Goal: Task Accomplishment & Management: Manage account settings

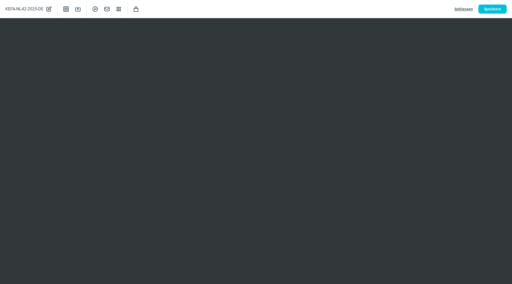
click at [460, 8] on span "Schliessen" at bounding box center [463, 9] width 18 height 9
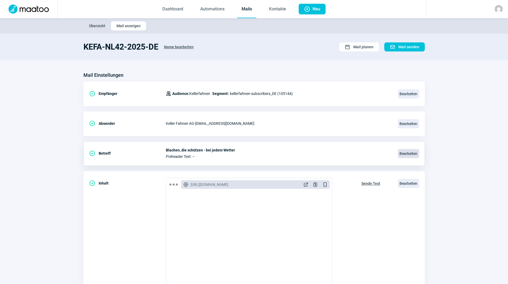
click at [407, 156] on span "Bearbeiten" at bounding box center [408, 153] width 21 height 9
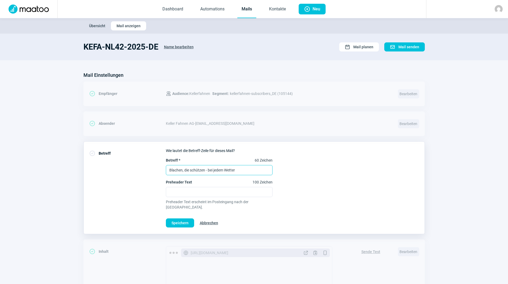
drag, startPoint x: 269, startPoint y: 168, endPoint x: 175, endPoint y: 163, distance: 93.9
click at [129, 159] on div "CheckCircle icon Betreff Wie lautet die Betreff-Zeile für dieses Mail? Betreff …" at bounding box center [253, 187] width 341 height 93
click at [237, 172] on input "Blachen, die schützen - bei jedem Wetter" at bounding box center [219, 170] width 107 height 10
click at [242, 169] on input "Blachen, die schützen - bei jedem Wetter" at bounding box center [219, 170] width 107 height 10
click at [241, 169] on input "Blachen, die schützen - bei jedem Wetter" at bounding box center [219, 170] width 107 height 10
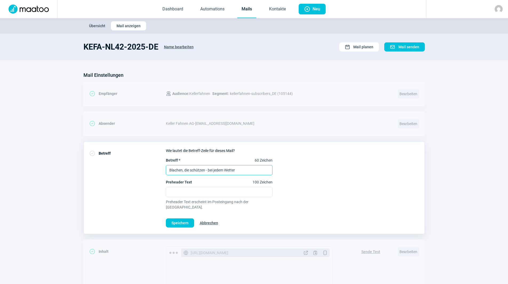
click at [239, 168] on input "Blachen, die schützen - bei jedem Wetter" at bounding box center [219, 170] width 107 height 10
click at [240, 169] on input "Blachen, die schützen - bei jedem Wetter" at bounding box center [219, 170] width 107 height 10
click at [228, 170] on input "Blachen, die schützen - bei jedem Wetter" at bounding box center [219, 170] width 107 height 10
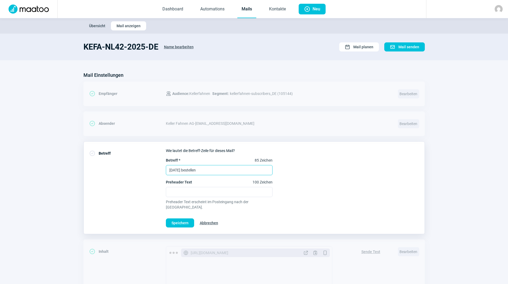
click at [223, 169] on input "[DATE] bestellen" at bounding box center [219, 170] width 107 height 10
click at [209, 170] on input "[DATE] bestellen und sorglos durch jede Jahreszeit" at bounding box center [219, 170] width 107 height 10
click at [210, 165] on input "[DATE] bestellen und sorglos durch jede Jahreszeit" at bounding box center [219, 170] width 107 height 10
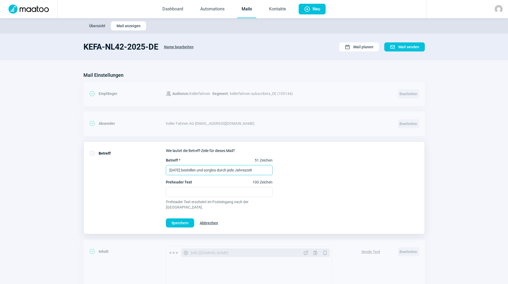
click at [210, 165] on input "[DATE] bestellen und sorglos durch jede Jahreszeit" at bounding box center [219, 170] width 107 height 10
click at [260, 171] on input "[DATE] bestellen und sorglos durch jede Jahreszeit" at bounding box center [219, 170] width 107 height 10
drag, startPoint x: 260, startPoint y: 171, endPoint x: 245, endPoint y: 173, distance: 15.6
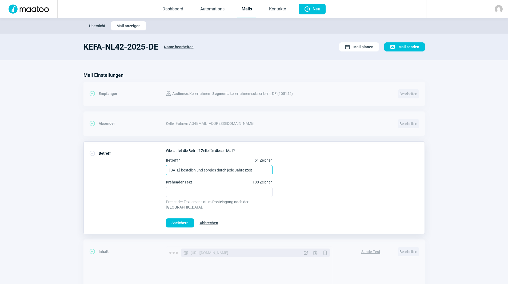
click at [245, 173] on input "[DATE] bestellen und sorglos durch jede Jahreszeit" at bounding box center [219, 170] width 107 height 10
click at [203, 174] on input "[DATE] bestellen und sorglos durch jede Jahreszeit" at bounding box center [219, 170] width 107 height 10
drag, startPoint x: 204, startPoint y: 169, endPoint x: 278, endPoint y: 171, distance: 74.4
click at [278, 171] on div "Betreff * 51 Zeichen [DATE] bestellen und sorglos durch jede Jahreszeit Prehead…" at bounding box center [292, 183] width 253 height 52
click at [228, 173] on input "[DATE] bestellen und Wetter vergessen!" at bounding box center [219, 170] width 107 height 10
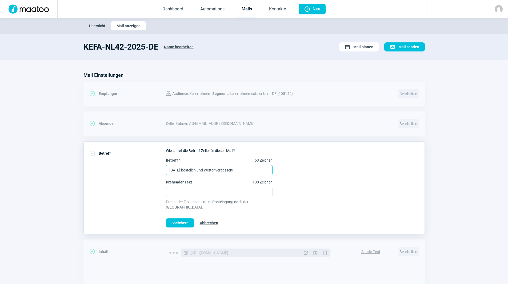
click at [228, 173] on input "[DATE] bestellen und Wetter vergessen!" at bounding box center [219, 170] width 107 height 10
click at [228, 172] on input "[DATE] bestellen und Wetter vergessen!" at bounding box center [219, 170] width 107 height 10
click at [196, 169] on input "[DATE] bestellen und Wetter vergessen!" at bounding box center [219, 170] width 107 height 10
drag, startPoint x: 202, startPoint y: 169, endPoint x: 208, endPoint y: 168, distance: 5.8
click at [202, 169] on input "[DATE] bestellen und Wetter vergessen!" at bounding box center [219, 170] width 107 height 10
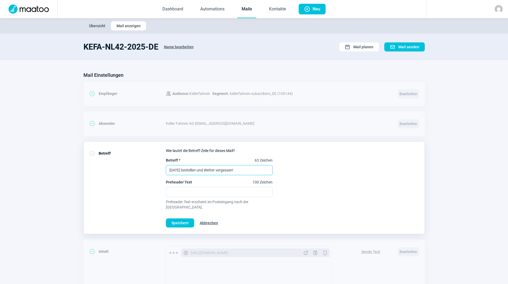
click at [216, 170] on input "[DATE] bestellen und Wetter vergessen!" at bounding box center [219, 170] width 107 height 10
click at [205, 170] on input "[DATE] bestellen und Wetter vergessen!" at bounding box center [219, 170] width 107 height 10
click at [204, 170] on input "[DATE] bestellen und Wetter vergessen!" at bounding box center [219, 170] width 107 height 10
type input "[DATE] bestellen und das Wetter vergessen!"
click at [336, 113] on div "CheckCircle icon Absender Keller Fahnen AG - [EMAIL_ADDRESS][DOMAIN_NAME] Bearb…" at bounding box center [253, 123] width 341 height 25
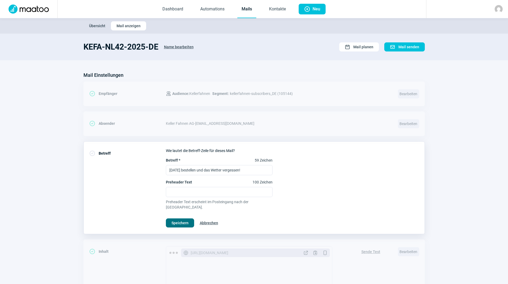
click at [175, 218] on span "Speichern" at bounding box center [179, 222] width 17 height 9
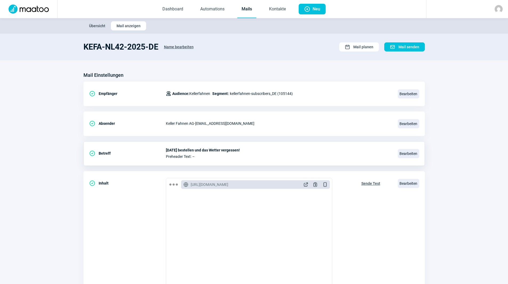
click at [248, 12] on link "Mails" at bounding box center [246, 10] width 19 height 18
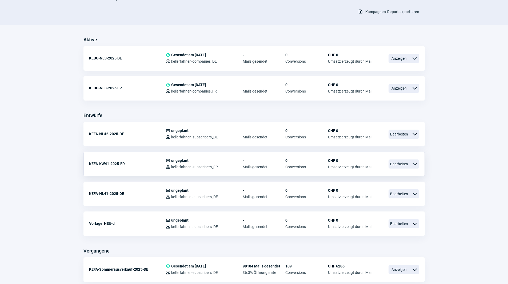
scroll to position [133, 0]
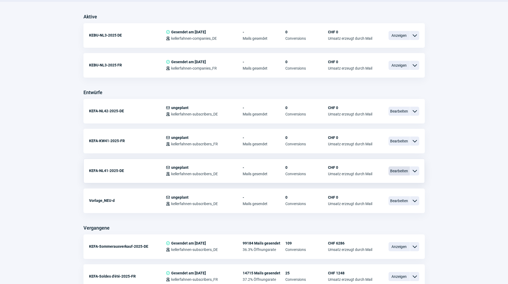
click at [394, 169] on span "Bearbeiten" at bounding box center [398, 170] width 21 height 9
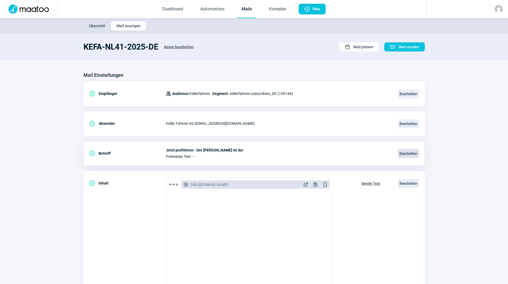
click at [412, 153] on span "Bearbeiten" at bounding box center [408, 153] width 21 height 9
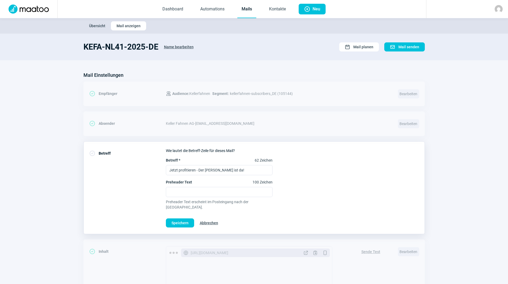
click at [205, 218] on span "Abbrechen" at bounding box center [209, 222] width 18 height 9
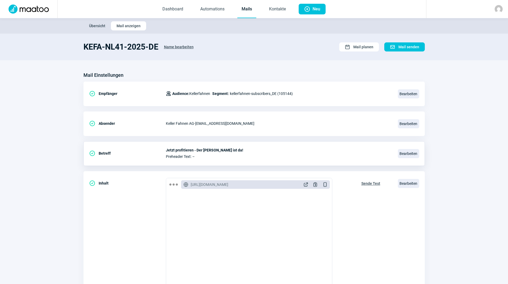
click at [246, 10] on link "Mails" at bounding box center [246, 10] width 19 height 18
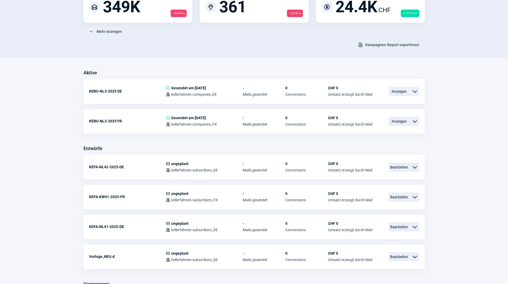
scroll to position [80, 0]
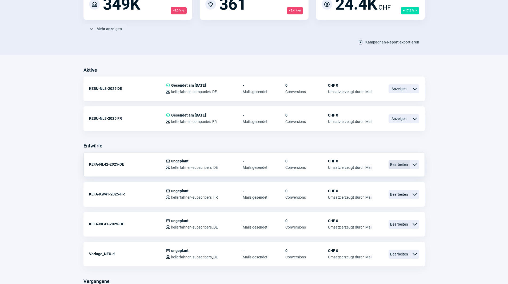
click at [396, 160] on span "Bearbeiten" at bounding box center [398, 164] width 21 height 9
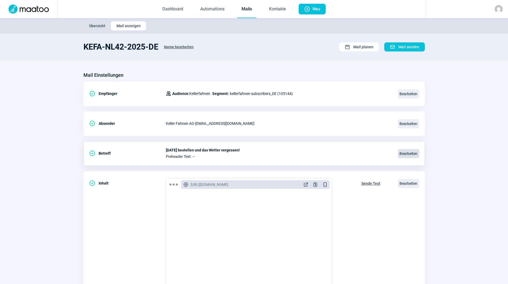
click at [406, 151] on span "Bearbeiten" at bounding box center [408, 153] width 21 height 9
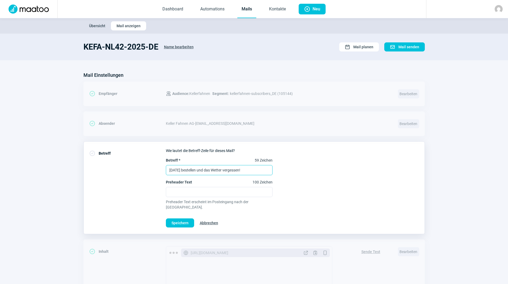
click at [205, 171] on input "[DATE] bestellen und das Wetter vergessen!" at bounding box center [219, 170] width 107 height 10
click at [204, 171] on input "[DATE] bestellen und das Wetter vergessen!" at bounding box center [219, 170] width 107 height 10
type input "[DATE] bestellen und das Wetter vergessen!"
click at [188, 218] on span "Speichern" at bounding box center [179, 222] width 17 height 9
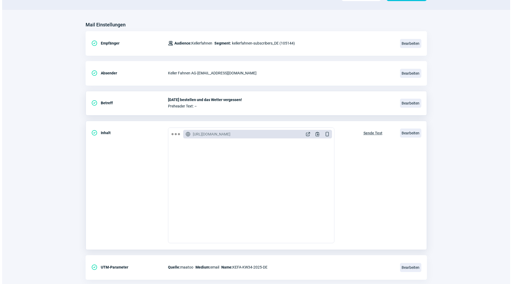
scroll to position [62, 0]
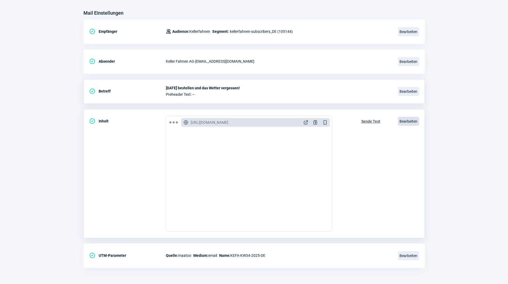
click at [404, 123] on span "Bearbeiten" at bounding box center [408, 121] width 21 height 9
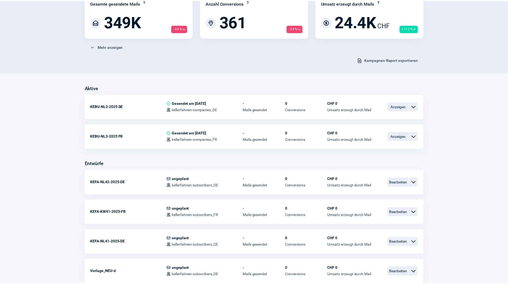
scroll to position [80, 0]
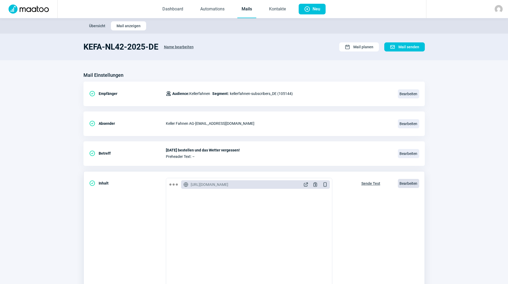
click at [405, 184] on span "Bearbeiten" at bounding box center [408, 183] width 21 height 9
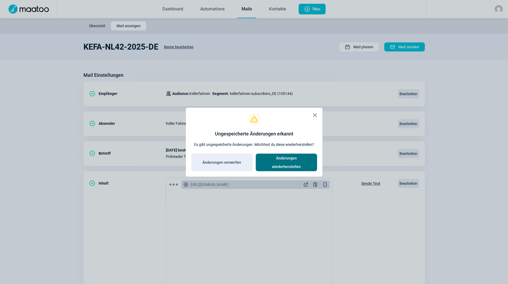
click at [301, 160] on span "Änderungen wiederherstellen" at bounding box center [286, 162] width 50 height 17
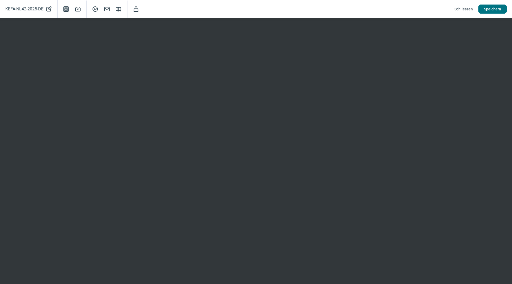
click at [489, 12] on span "Speichern" at bounding box center [492, 9] width 17 height 9
click at [460, 10] on span "Schliessen" at bounding box center [463, 9] width 18 height 9
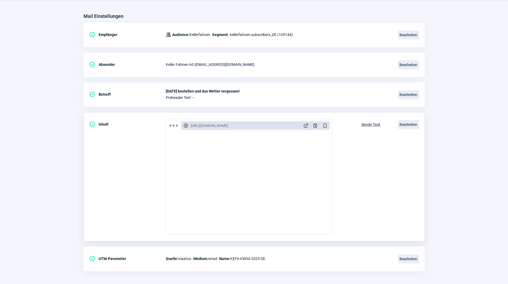
scroll to position [62, 0]
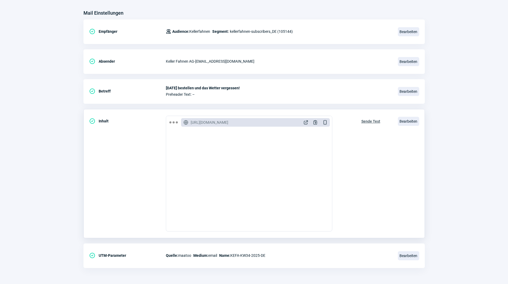
click at [367, 122] on span "Sende Test" at bounding box center [370, 121] width 19 height 9
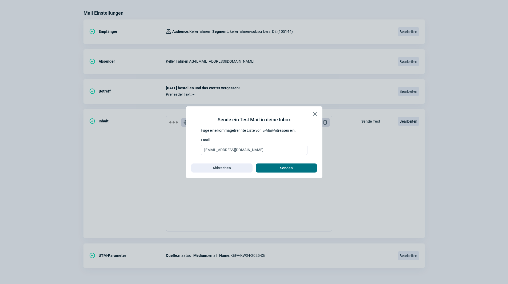
click at [300, 166] on span "Senden" at bounding box center [286, 168] width 50 height 9
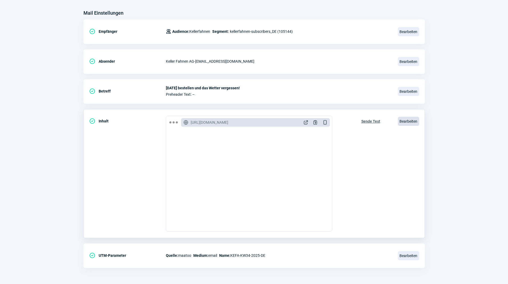
click at [411, 119] on span "Bearbeiten" at bounding box center [408, 121] width 21 height 9
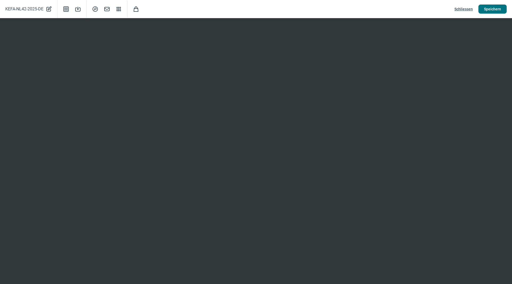
click at [493, 6] on span "Speichern" at bounding box center [492, 9] width 17 height 9
click at [494, 8] on span "Speichern" at bounding box center [492, 9] width 17 height 9
click at [493, 12] on span "Speichern" at bounding box center [492, 9] width 17 height 9
click at [431, 7] on div "KEFA-NL42-2025-DE PencilAlt icon Template icon Save icon SearchCircle icon Mail…" at bounding box center [256, 9] width 512 height 18
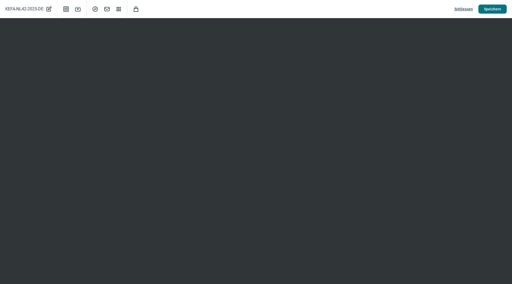
click at [492, 10] on span "Speichern" at bounding box center [492, 9] width 17 height 9
